Goal: Task Accomplishment & Management: Manage account settings

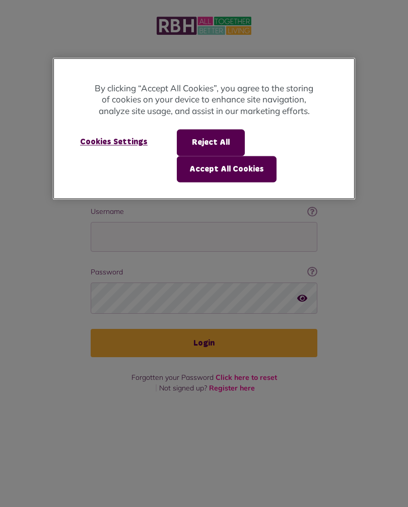
click at [248, 170] on button "Accept All Cookies" at bounding box center [227, 169] width 100 height 26
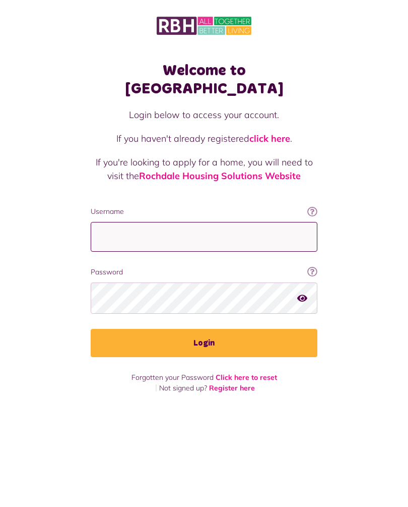
click at [217, 222] on input "Username" at bounding box center [204, 237] width 227 height 30
type input "**********"
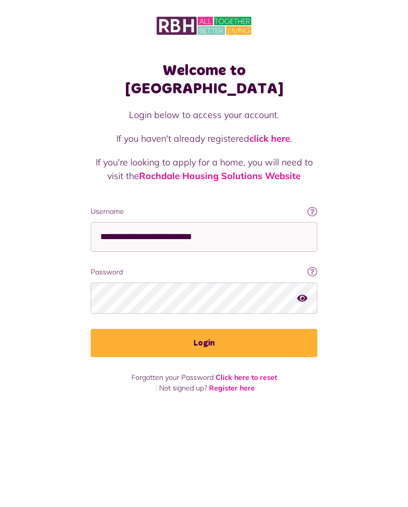
click at [221, 334] on button "Login" at bounding box center [204, 343] width 227 height 28
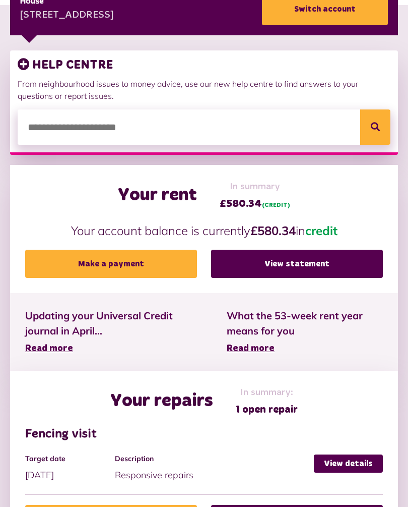
scroll to position [190, 0]
click at [302, 257] on link "View statement" at bounding box center [297, 264] width 172 height 28
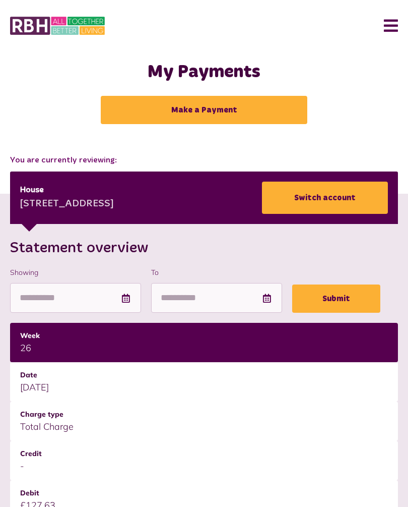
click at [391, 33] on button "Menu" at bounding box center [388, 25] width 22 height 31
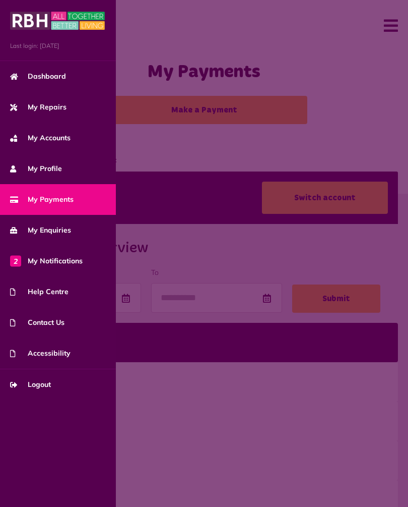
click at [46, 389] on span "Logout" at bounding box center [30, 384] width 41 height 11
